Goal: Entertainment & Leisure: Consume media (video, audio)

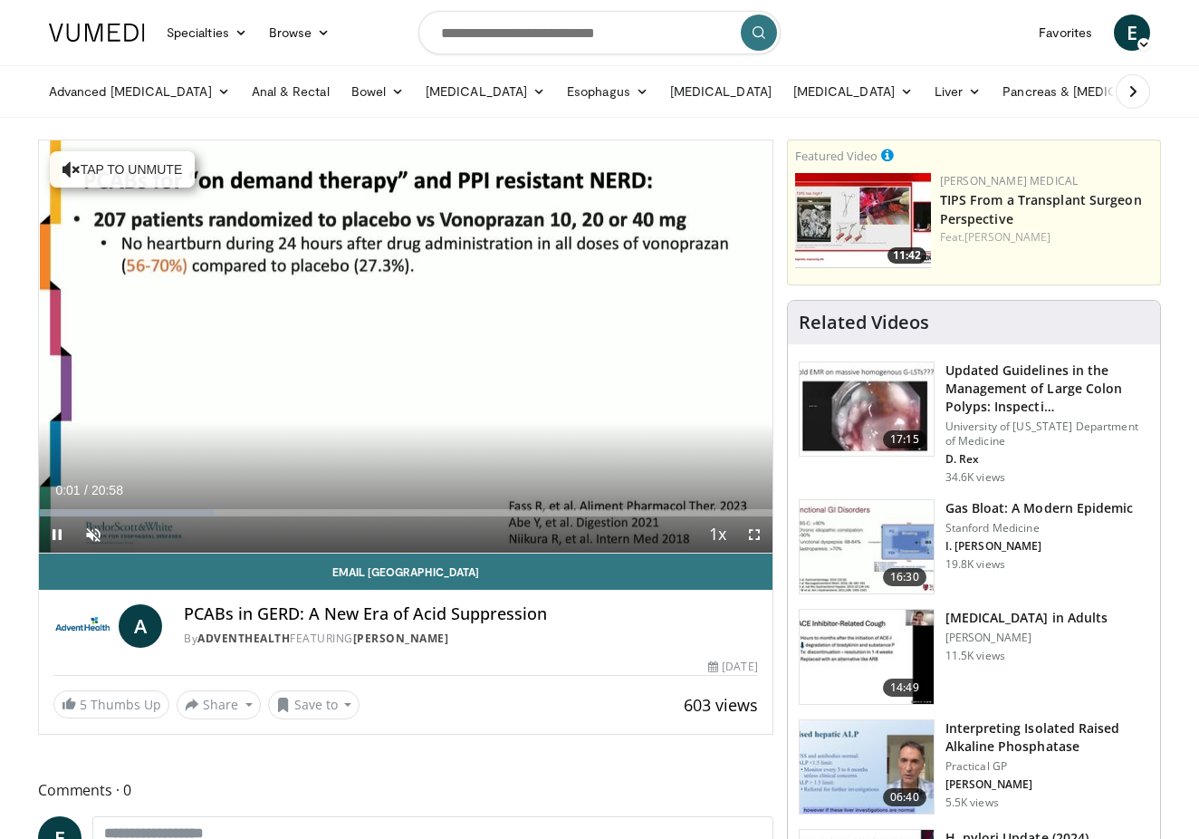
click at [757, 534] on span "Video Player" at bounding box center [754, 534] width 36 height 36
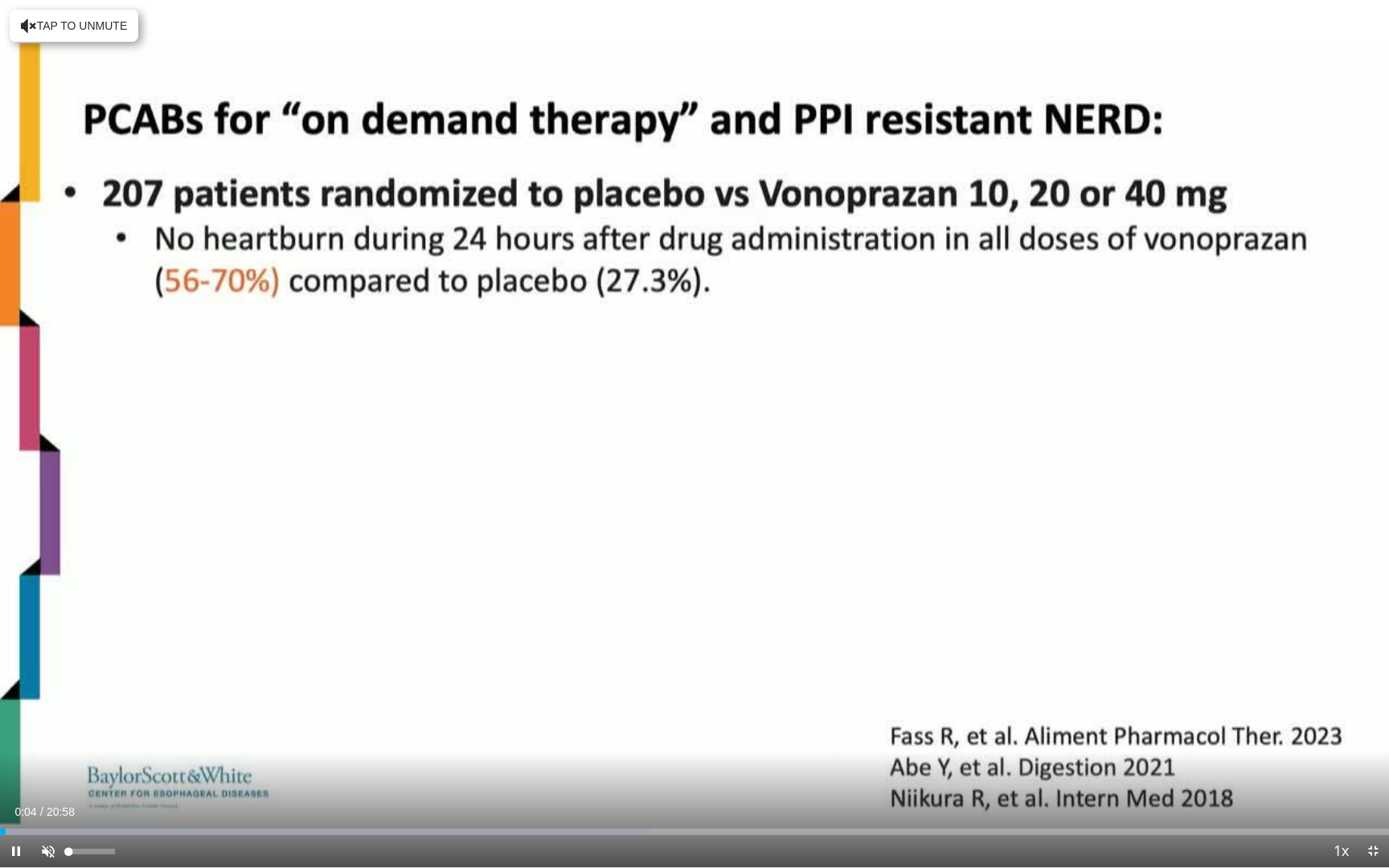
click at [47, 744] on span "Video Player" at bounding box center [48, 851] width 32 height 32
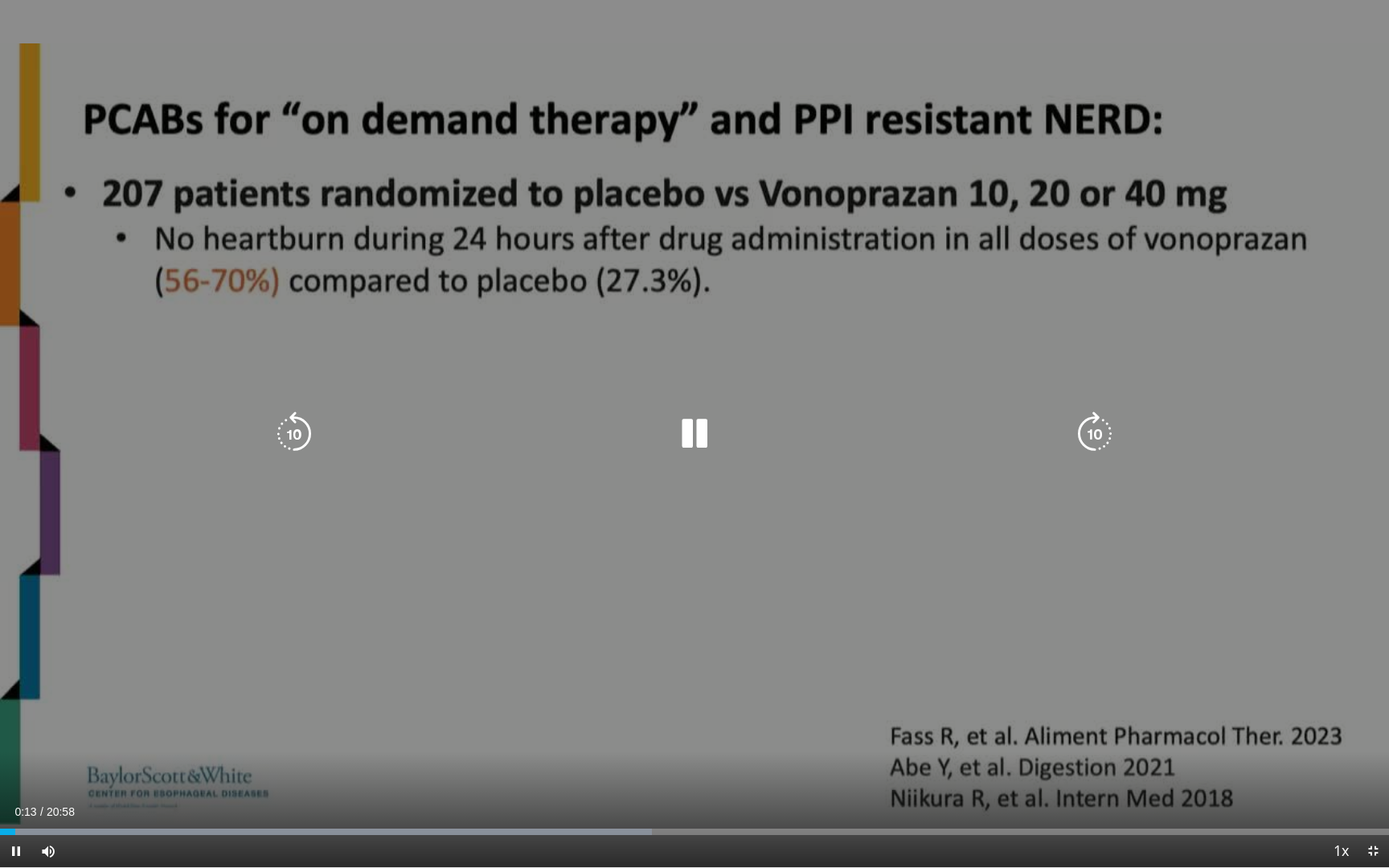
click at [1063, 431] on icon "Video Player" at bounding box center [1094, 434] width 45 height 45
click at [1063, 429] on icon "Video Player" at bounding box center [1094, 434] width 45 height 45
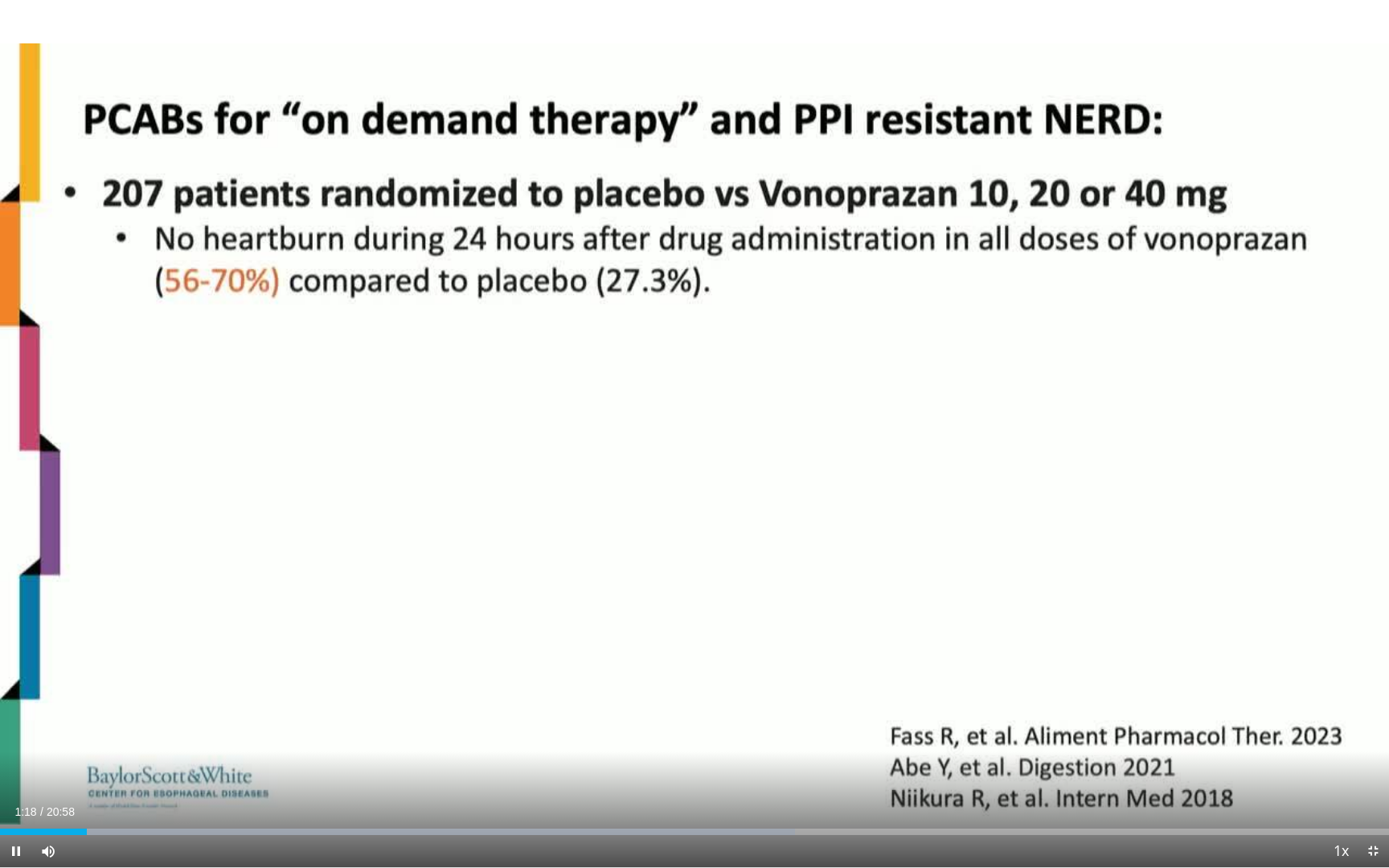
click at [1063, 430] on div "20 seconds Tap to unmute" at bounding box center [694, 433] width 1389 height 867
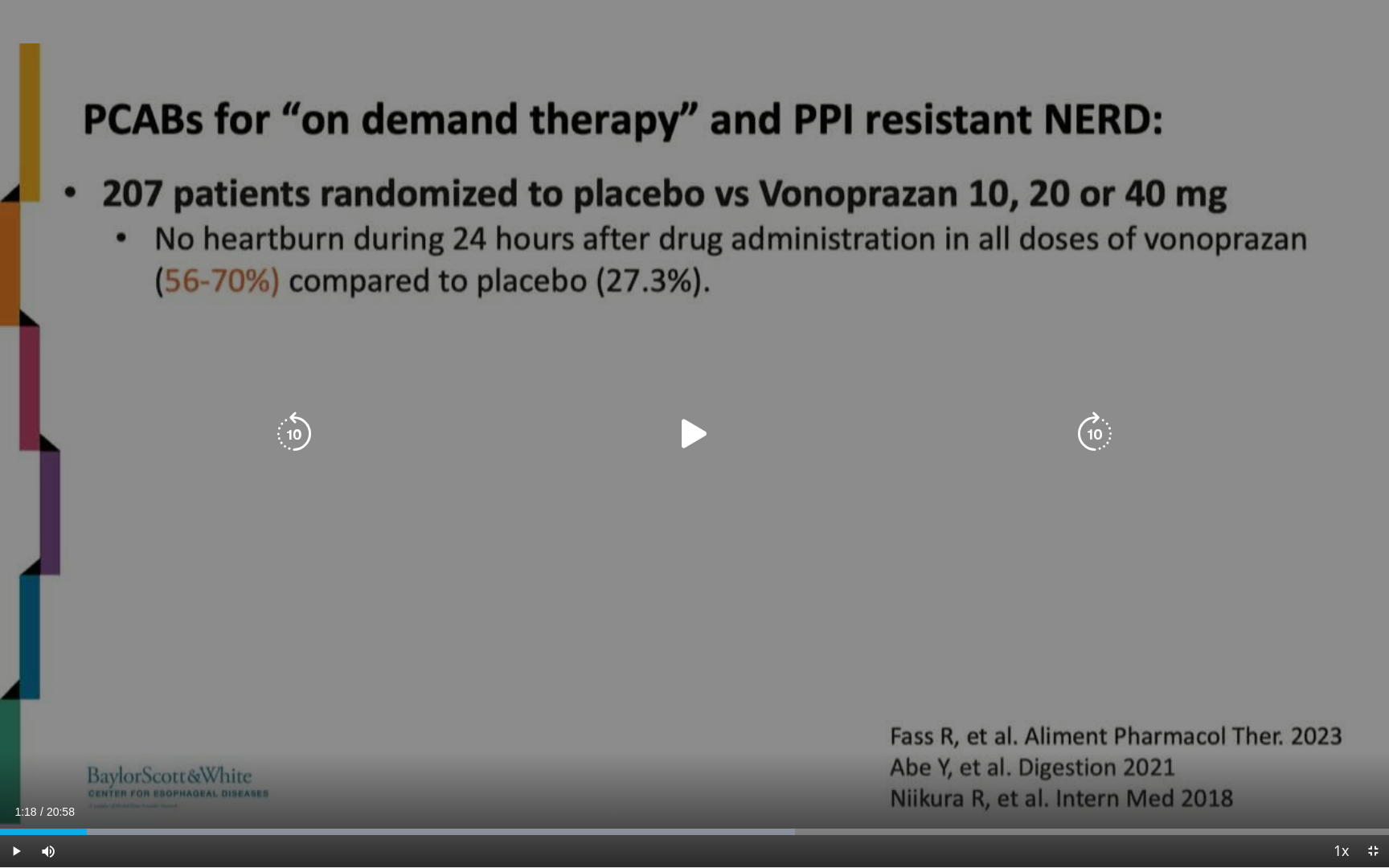
click at [1063, 430] on icon "Video Player" at bounding box center [1094, 434] width 45 height 45
click at [692, 434] on icon "Video Player" at bounding box center [694, 434] width 45 height 45
click at [1063, 428] on icon "Video Player" at bounding box center [1094, 434] width 45 height 45
click at [1063, 431] on icon "Video Player" at bounding box center [1094, 434] width 45 height 45
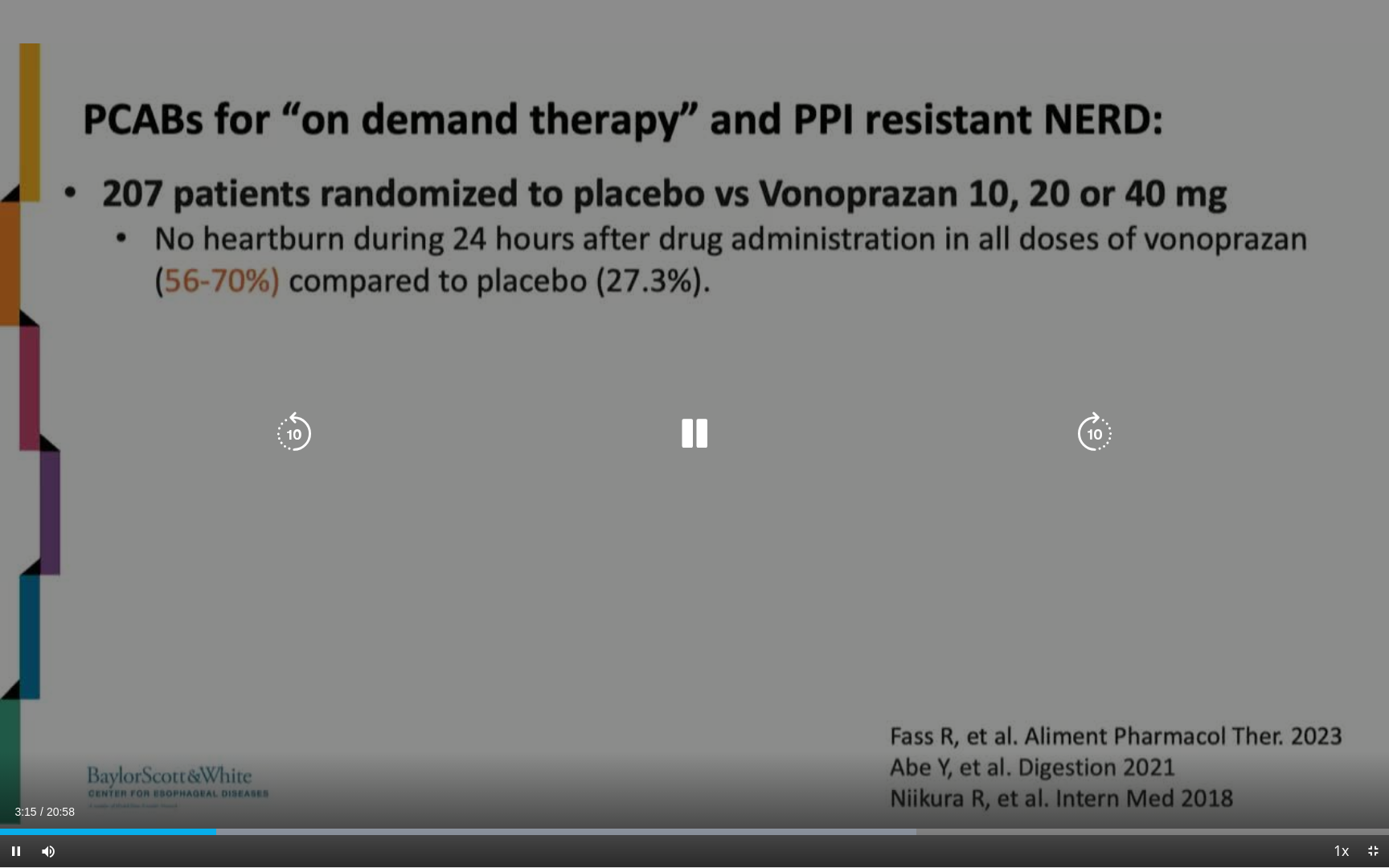
click at [1063, 431] on icon "Video Player" at bounding box center [1094, 434] width 45 height 45
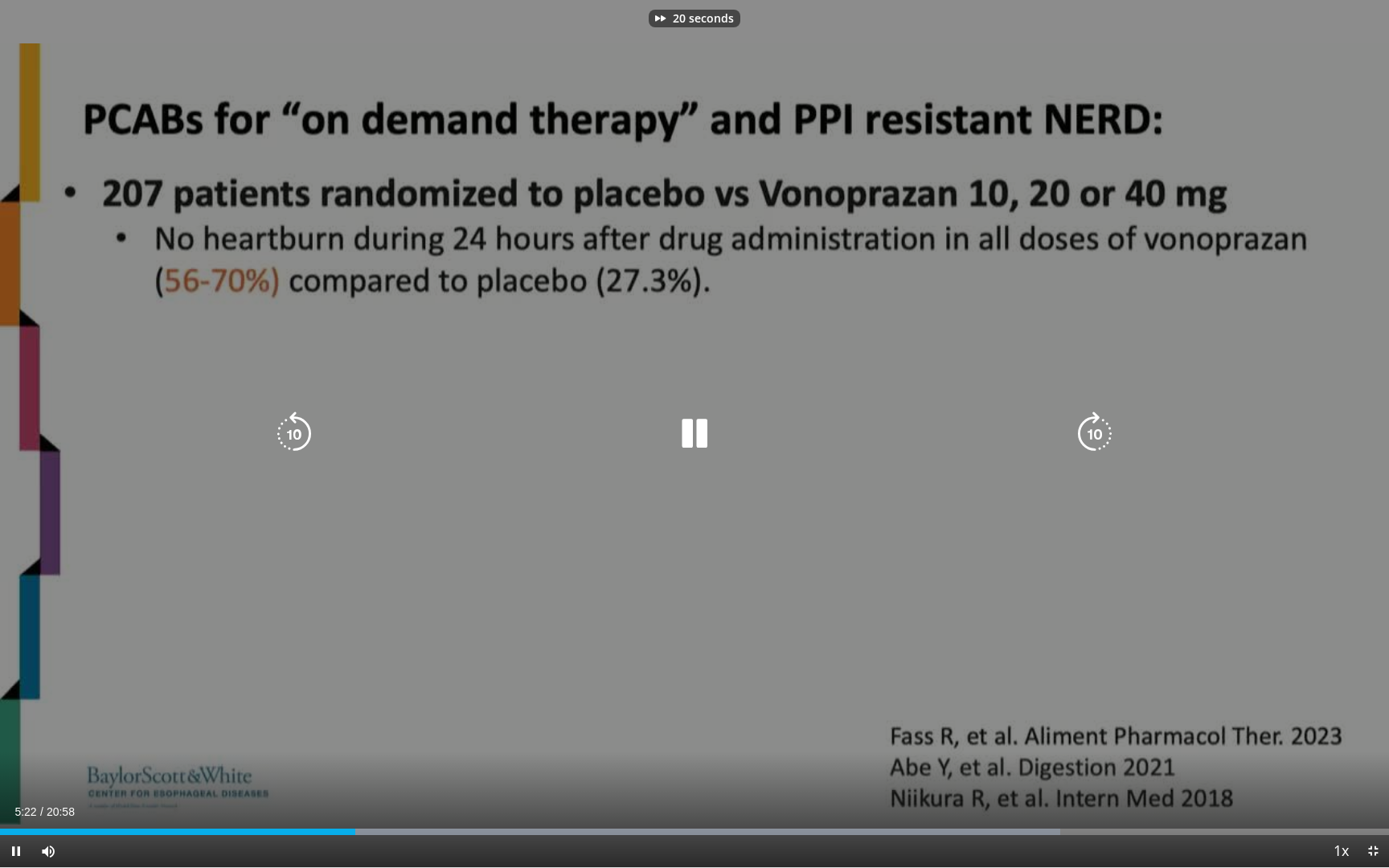
click at [1063, 431] on icon "Video Player" at bounding box center [1094, 434] width 45 height 45
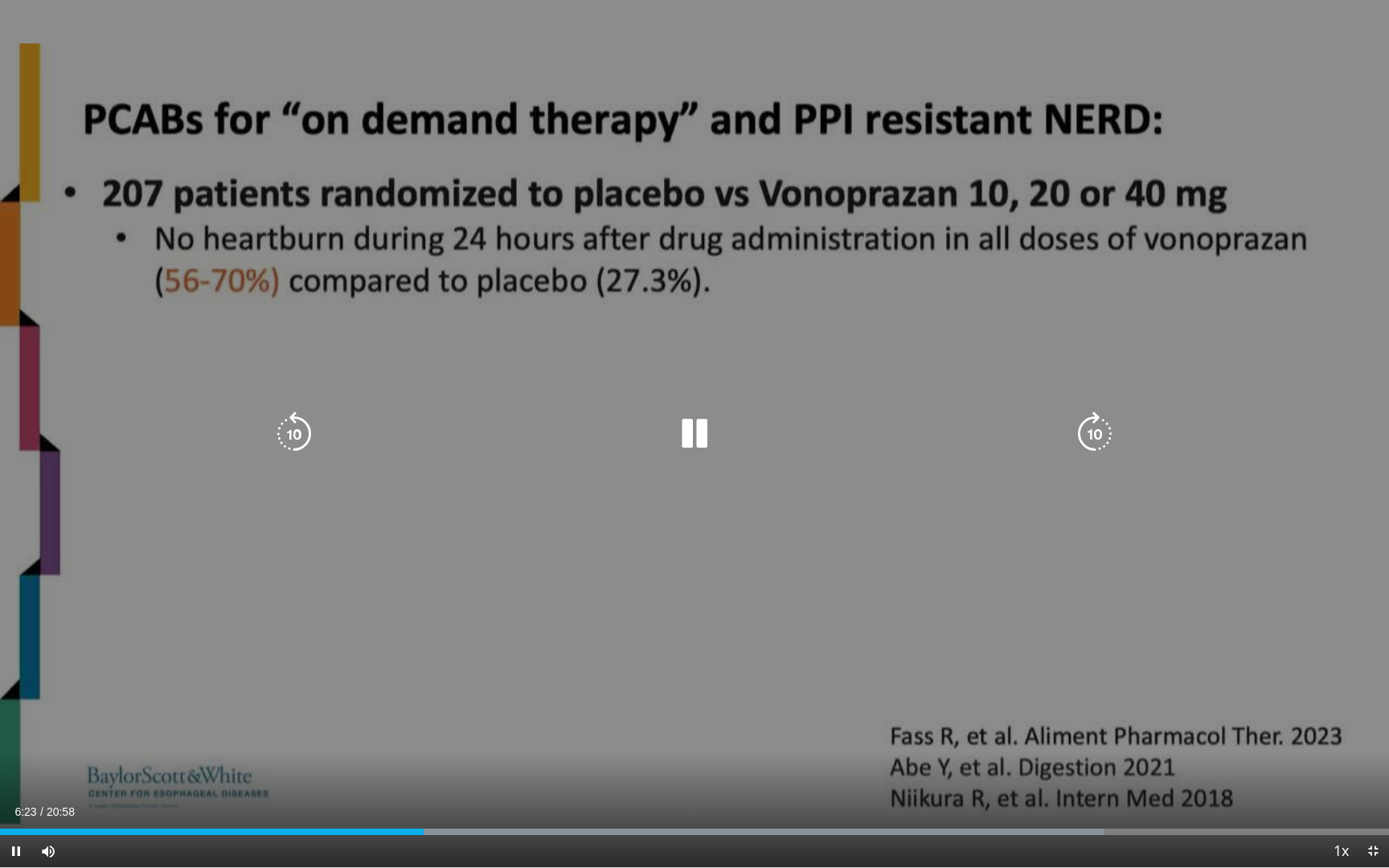
click at [1063, 424] on icon "Video Player" at bounding box center [1094, 434] width 45 height 45
click at [1063, 430] on icon "Video Player" at bounding box center [1094, 434] width 45 height 45
click at [1063, 437] on icon "Video Player" at bounding box center [1094, 434] width 45 height 45
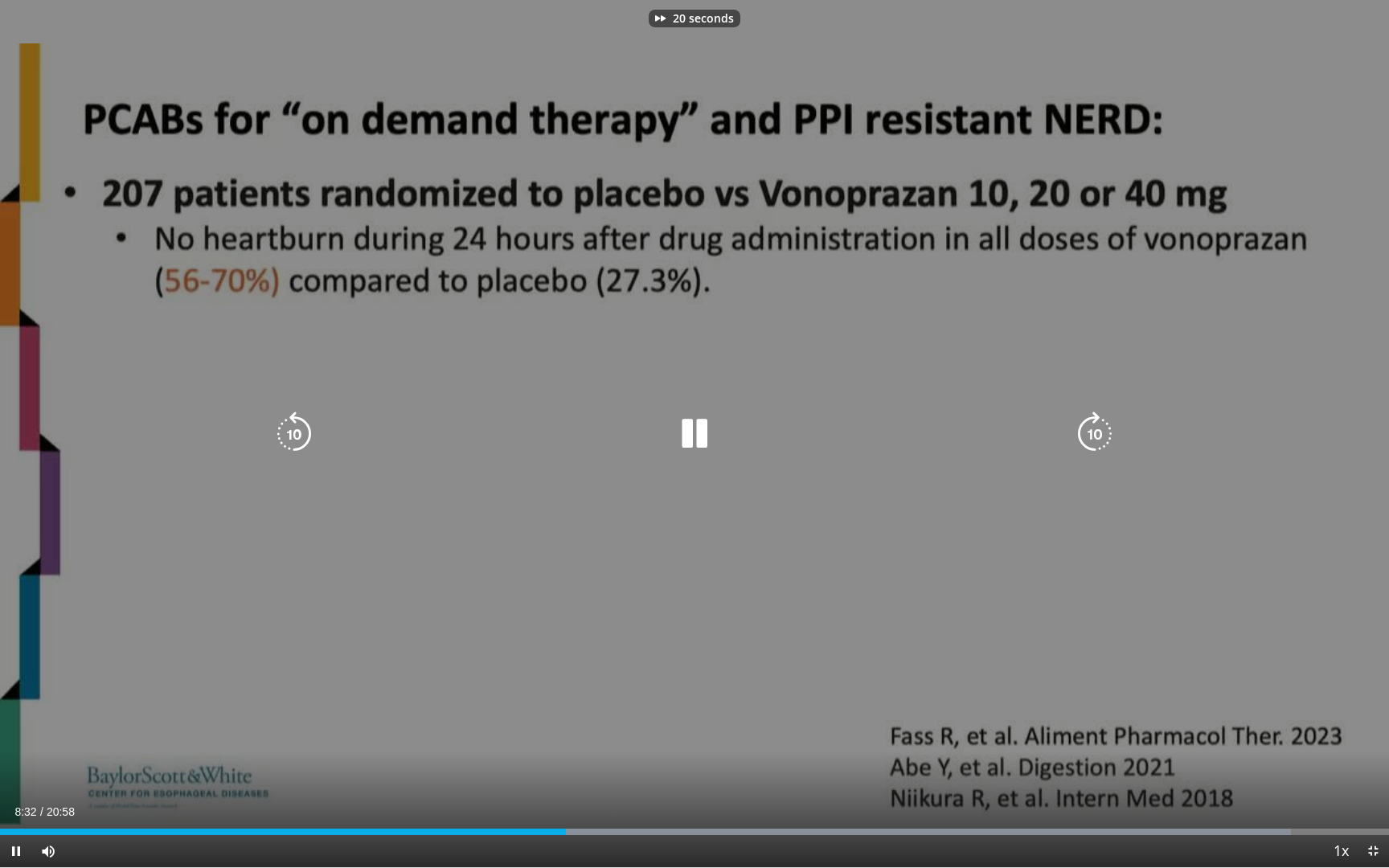
click at [1063, 433] on icon "Video Player" at bounding box center [1094, 434] width 45 height 45
click at [1063, 428] on icon "Video Player" at bounding box center [1094, 434] width 45 height 45
click at [1063, 432] on icon "Video Player" at bounding box center [1094, 434] width 45 height 45
click at [1063, 433] on icon "Video Player" at bounding box center [1094, 434] width 45 height 45
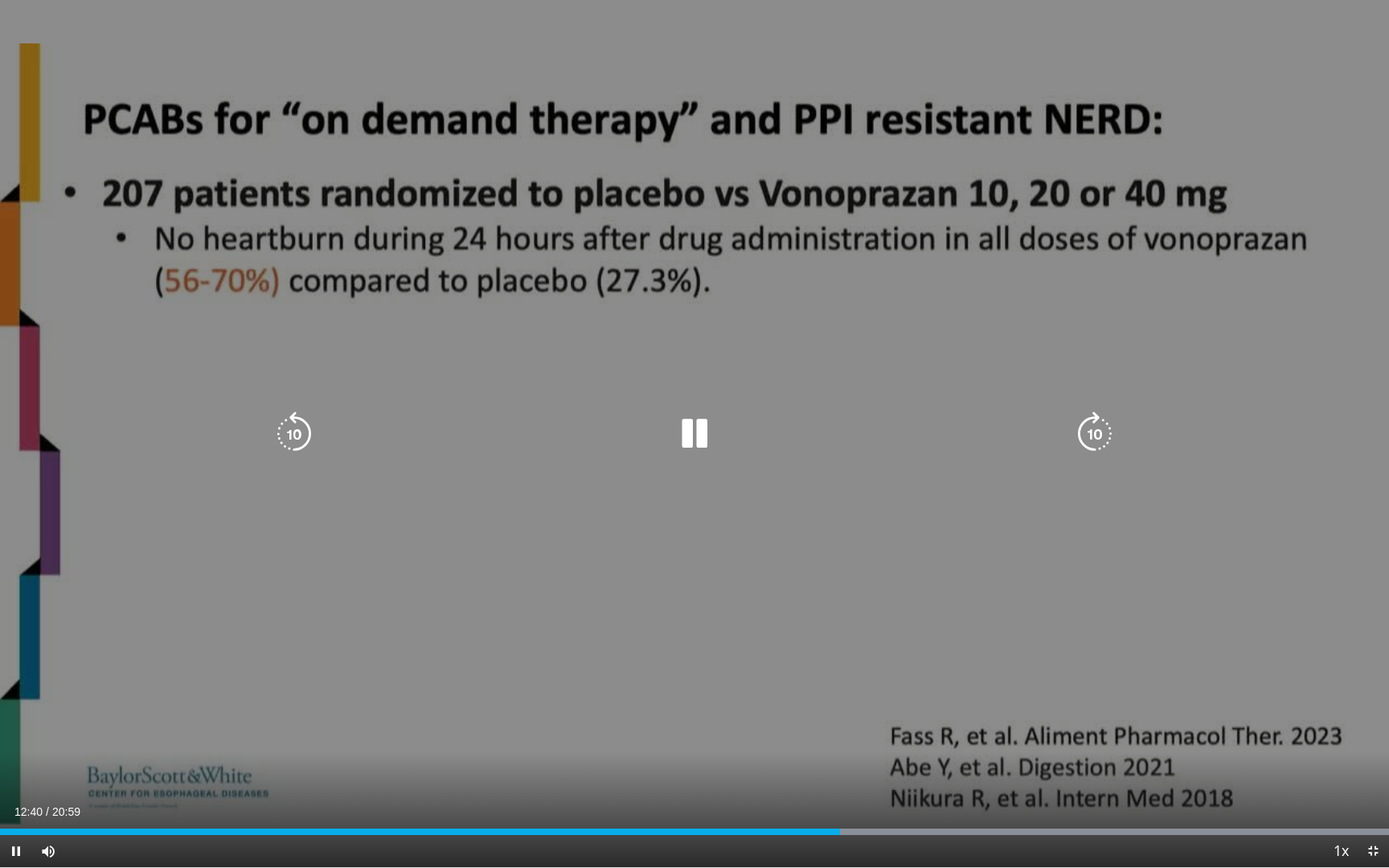
click at [1063, 364] on div "10 seconds Tap to unmute" at bounding box center [694, 433] width 1389 height 867
click at [297, 430] on icon "Video Player" at bounding box center [294, 434] width 45 height 45
click at [694, 435] on icon "Video Player" at bounding box center [694, 434] width 45 height 45
click at [1063, 429] on icon "Video Player" at bounding box center [1094, 434] width 45 height 45
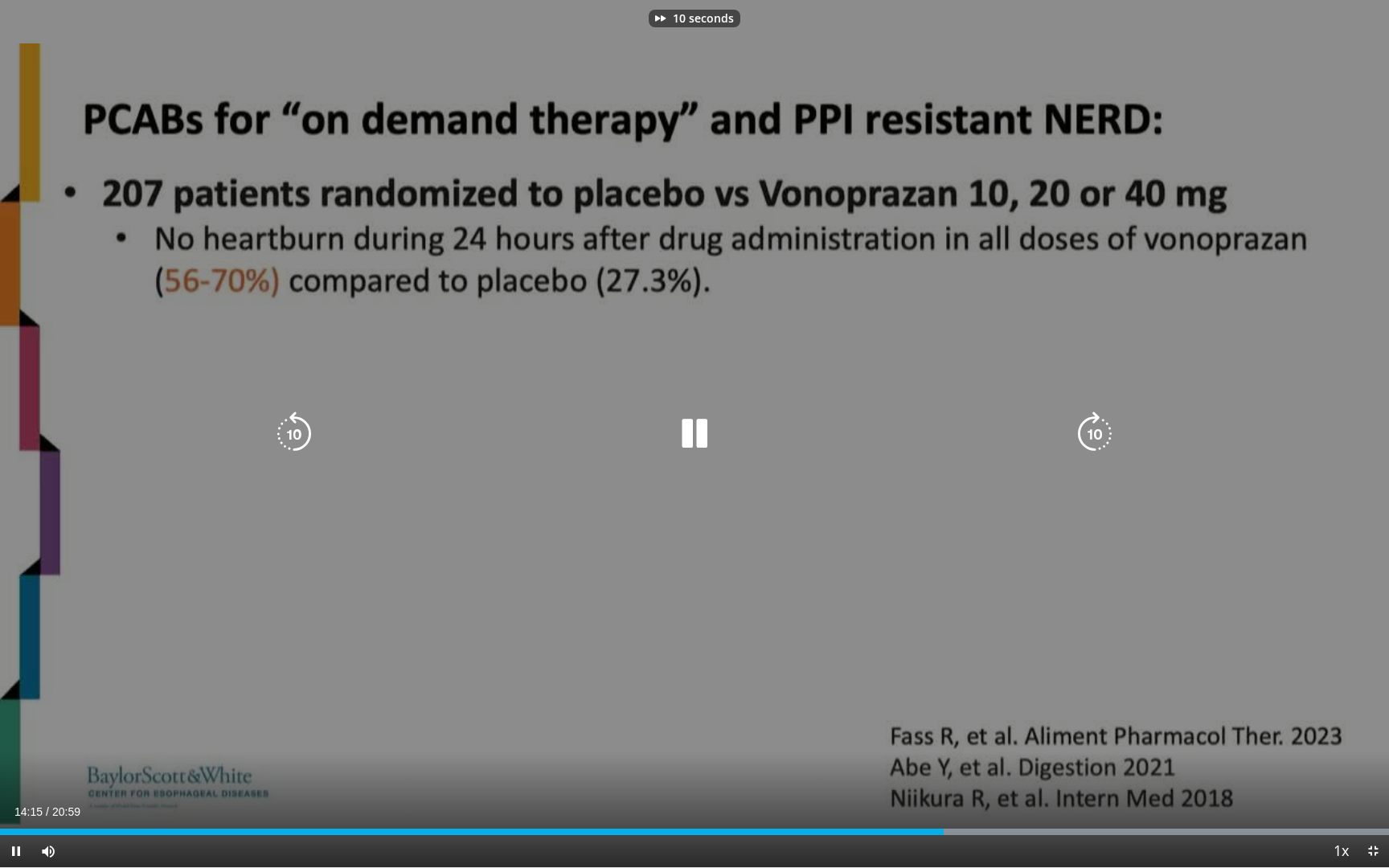
click at [1063, 429] on icon "Video Player" at bounding box center [1094, 434] width 45 height 45
click at [1063, 427] on icon "Video Player" at bounding box center [1094, 434] width 45 height 45
click at [1063, 424] on icon "Video Player" at bounding box center [1094, 434] width 45 height 45
click at [1063, 425] on icon "Video Player" at bounding box center [1094, 434] width 45 height 45
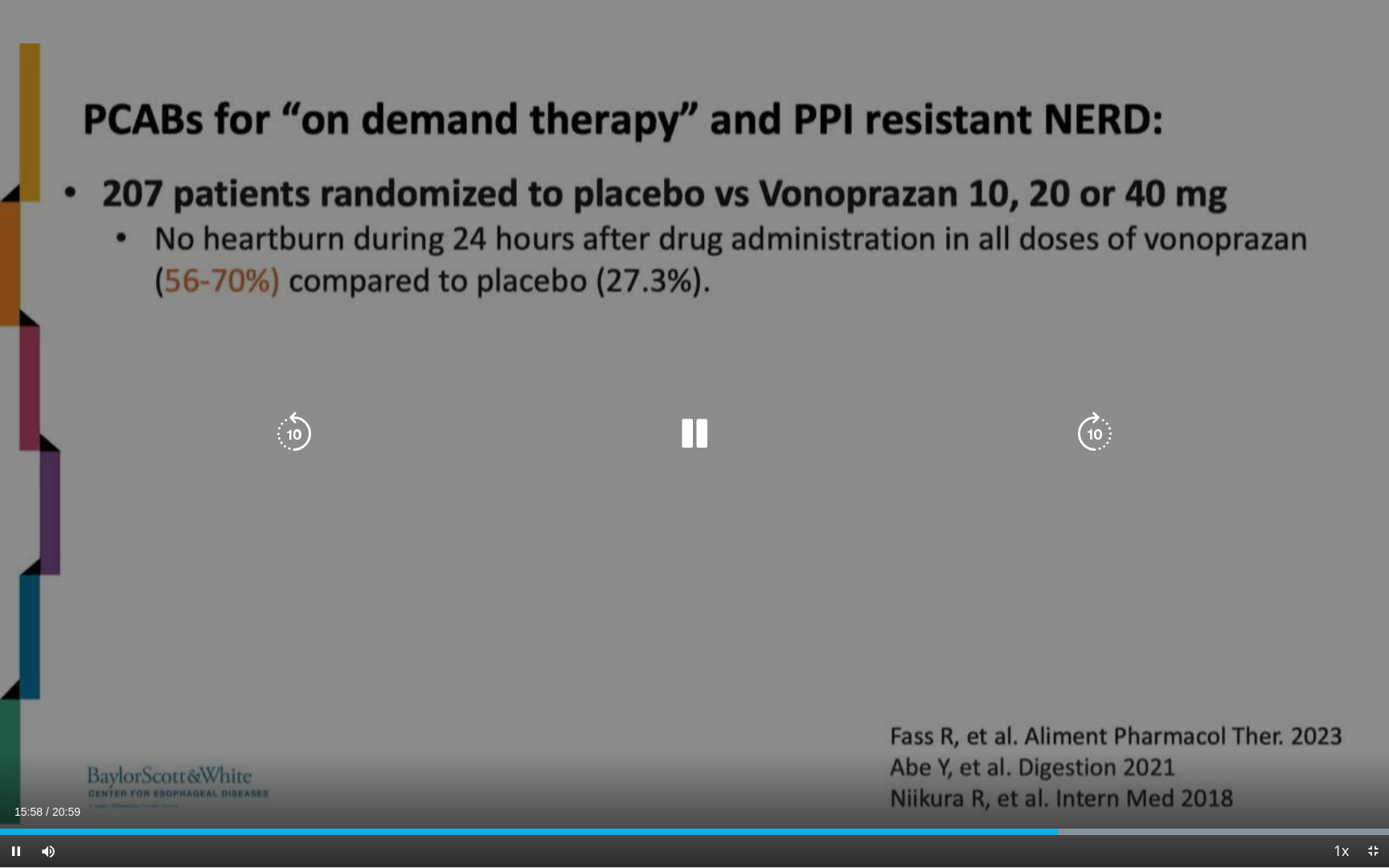
click at [1063, 427] on icon "Video Player" at bounding box center [1094, 434] width 45 height 45
click at [1063, 426] on icon "Video Player" at bounding box center [1094, 434] width 45 height 45
click at [1063, 436] on icon "Video Player" at bounding box center [1094, 434] width 45 height 45
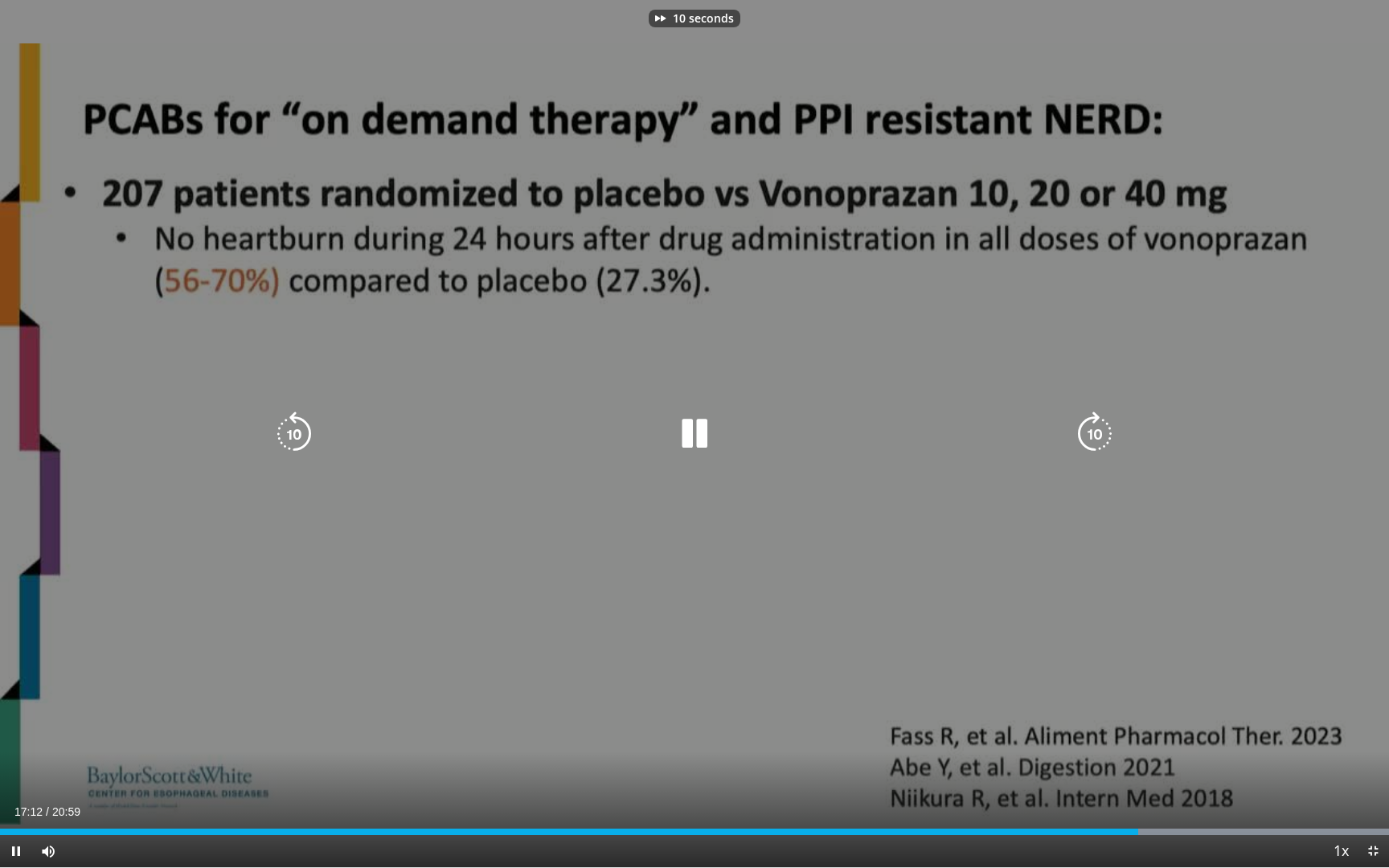
click at [1063, 436] on icon "Video Player" at bounding box center [1094, 434] width 45 height 45
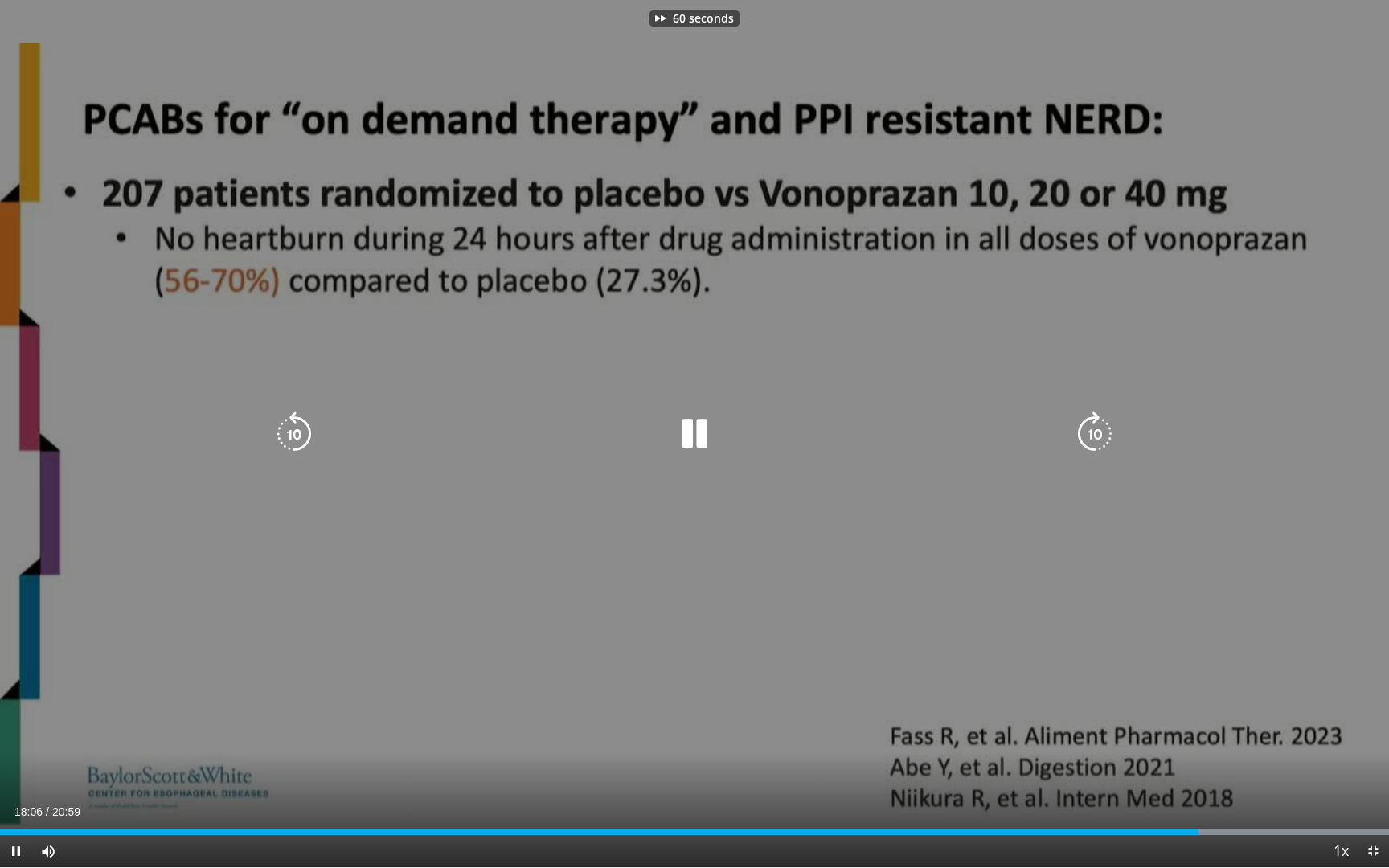
click at [1063, 436] on icon "Video Player" at bounding box center [1094, 434] width 45 height 45
click at [1063, 428] on icon "Video Player" at bounding box center [1094, 434] width 45 height 45
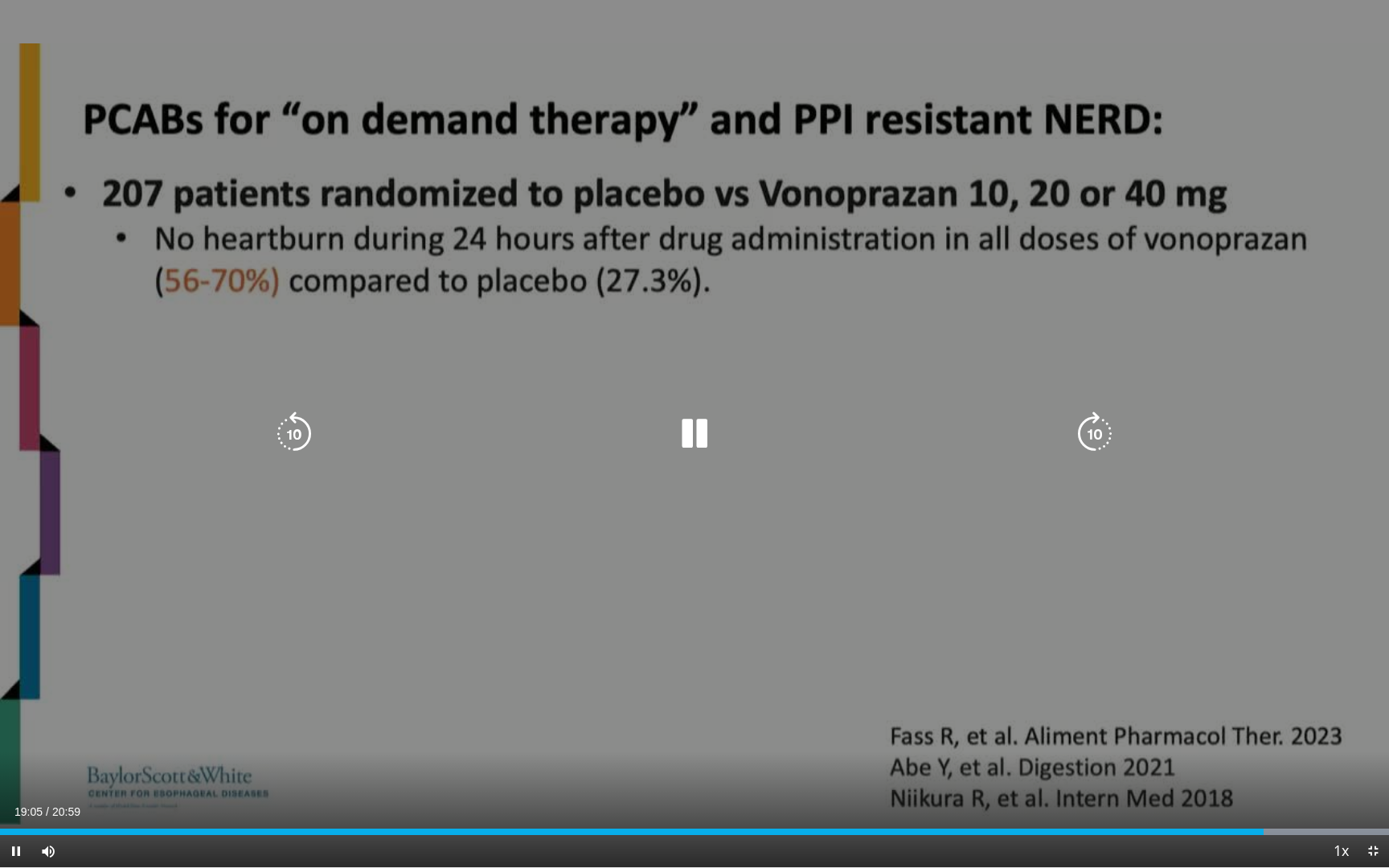
click at [1063, 430] on icon "Video Player" at bounding box center [1094, 434] width 45 height 45
click at [1063, 429] on icon "Video Player" at bounding box center [1094, 434] width 45 height 45
click at [1063, 427] on icon "Video Player" at bounding box center [1094, 434] width 45 height 45
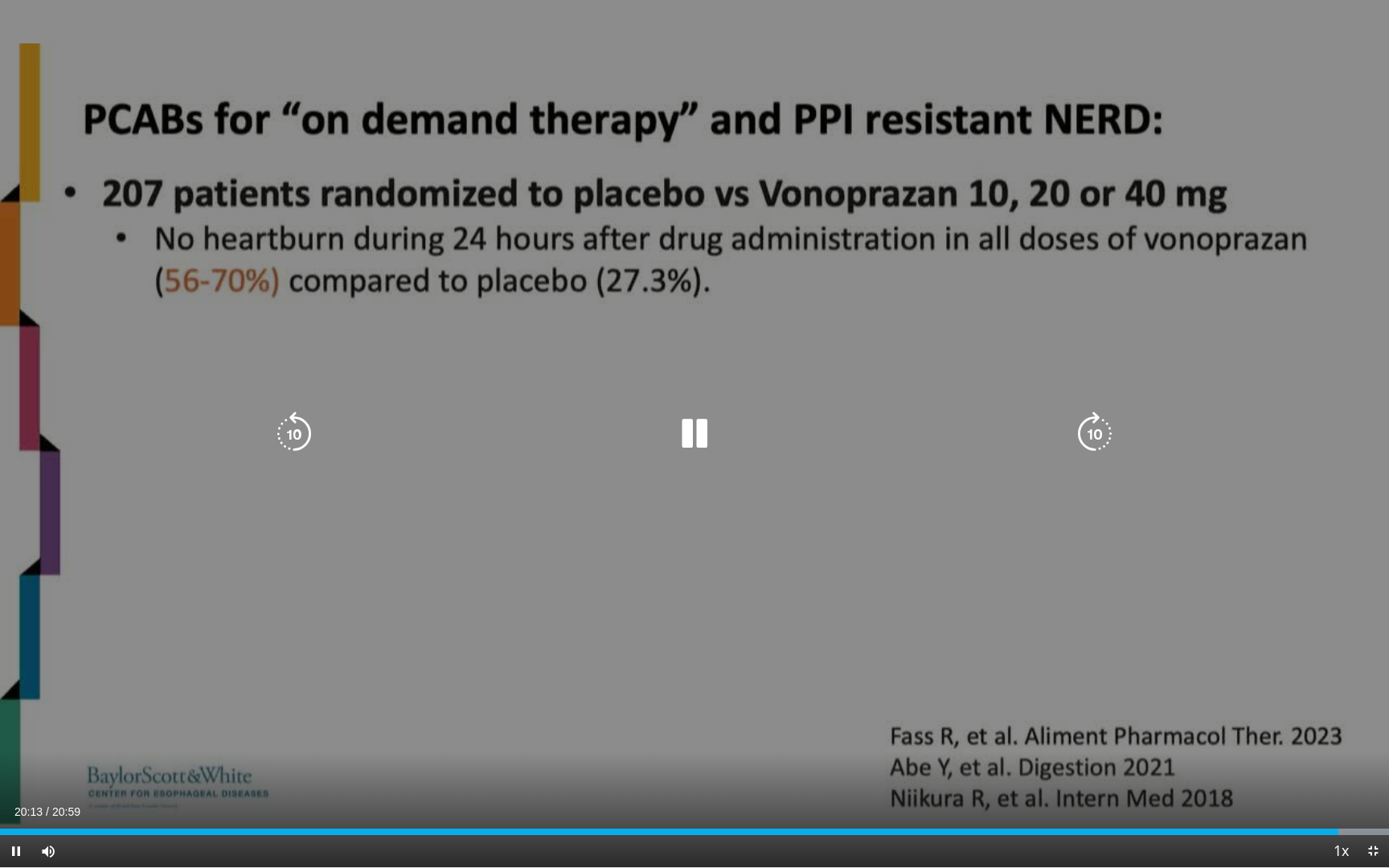
click at [1063, 425] on icon "Video Player" at bounding box center [1094, 434] width 45 height 45
